Goal: Task Accomplishment & Management: Use online tool/utility

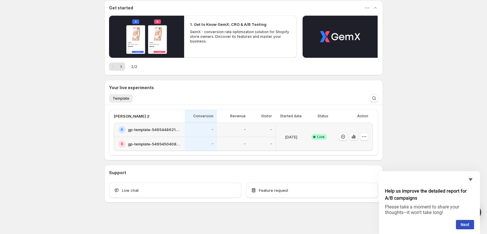
scroll to position [54, 0]
click at [153, 129] on h2 "Landing Page - [DATE] 10:17:43" at bounding box center [154, 129] width 53 height 6
click at [235, 140] on div "-" at bounding box center [233, 143] width 25 height 7
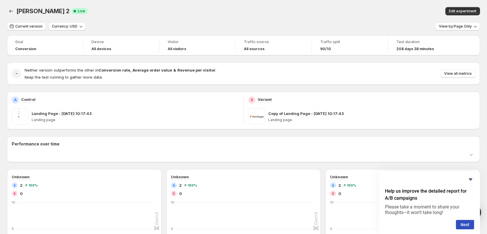
click at [167, 101] on div "A Control" at bounding box center [125, 99] width 227 height 7
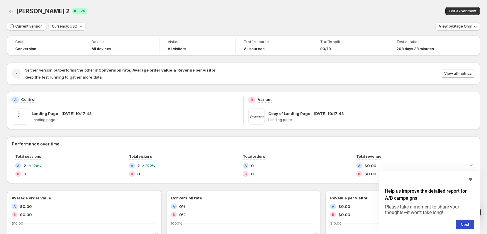
click at [167, 91] on div "Goal Conversion Device All devices Visitor All visitors Traffic source All sour…" at bounding box center [243, 225] width 473 height 380
click at [461, 12] on span "Edit experiment" at bounding box center [463, 11] width 28 height 5
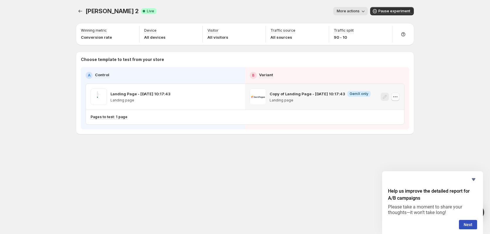
click at [396, 97] on icon "button" at bounding box center [396, 97] width 6 height 6
click at [307, 101] on p "Landing page" at bounding box center [320, 100] width 101 height 5
click at [79, 10] on icon "Experiments" at bounding box center [80, 11] width 6 height 6
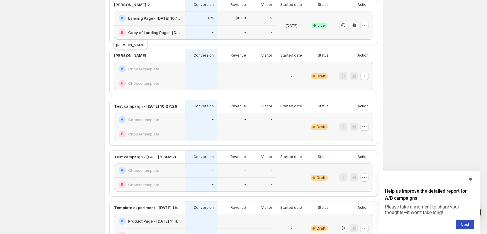
scroll to position [158, 0]
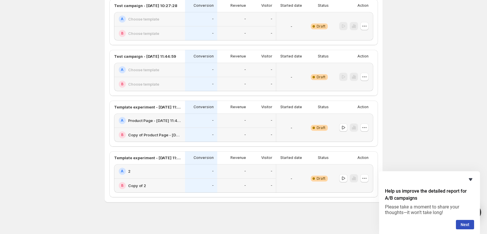
click at [471, 180] on icon "Hide survey" at bounding box center [471, 179] width 4 height 3
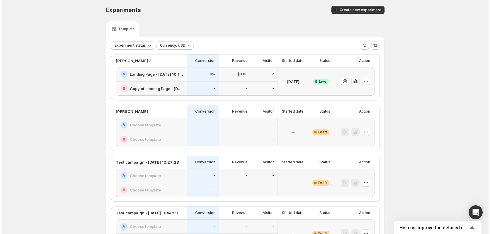
scroll to position [0, 0]
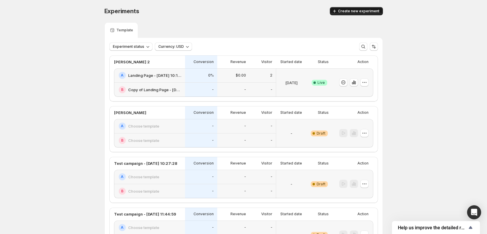
click at [357, 9] on span "Create new experiment" at bounding box center [358, 11] width 41 height 5
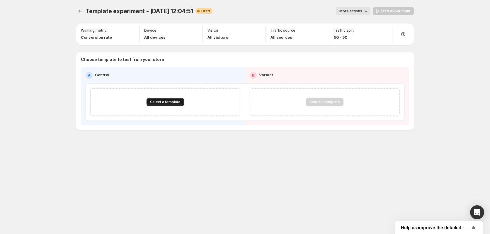
click at [158, 102] on span "Select a template" at bounding box center [165, 102] width 30 height 5
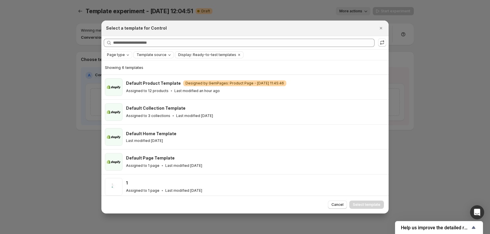
click at [154, 55] on span "Template source" at bounding box center [152, 54] width 30 height 5
click at [156, 75] on span "GemPages" at bounding box center [154, 73] width 20 height 5
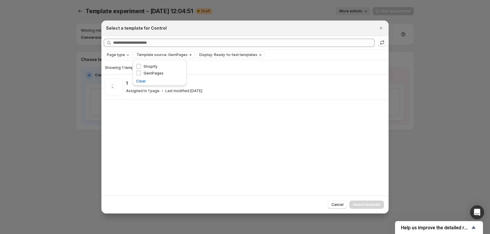
click at [226, 66] on div "Showing 1 template" at bounding box center [245, 68] width 280 height 6
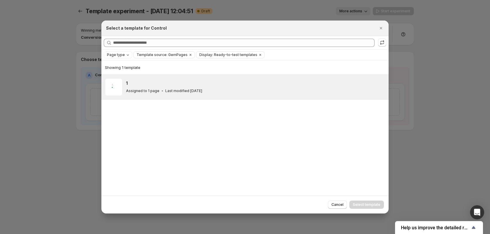
click at [152, 91] on p "Assigned to 1 page" at bounding box center [142, 91] width 33 height 5
click at [362, 205] on span "Select template" at bounding box center [367, 204] width 28 height 5
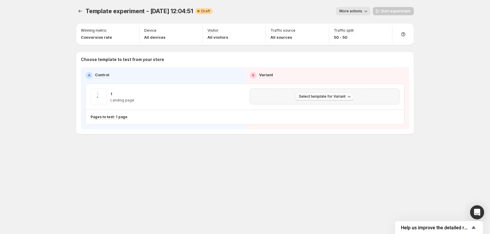
click at [338, 95] on span "Select template for Variant" at bounding box center [322, 96] width 47 height 5
click at [169, 155] on div "Template experiment - [DATE] 12:04:51. This page is ready Template experiment -…" at bounding box center [245, 83] width 352 height 166
